Goal: Navigation & Orientation: Find specific page/section

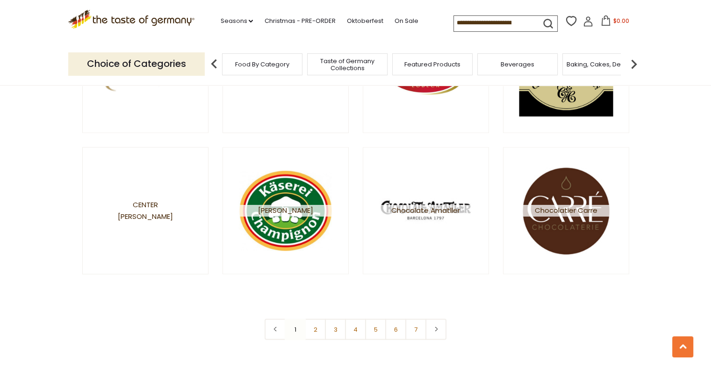
scroll to position [1667, 0]
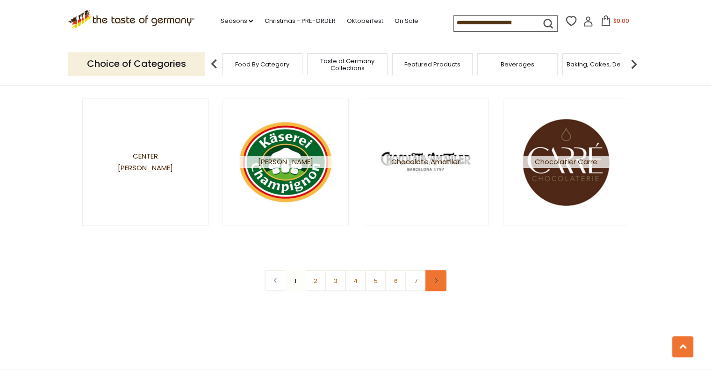
click at [443, 278] on link at bounding box center [436, 280] width 21 height 21
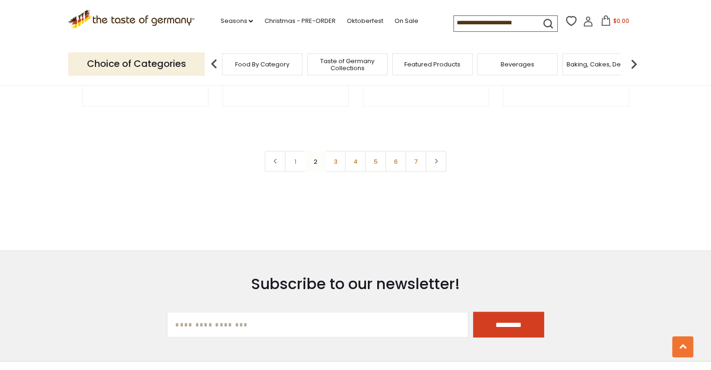
scroll to position [1797, 0]
